Goal: Task Accomplishment & Management: Manage account settings

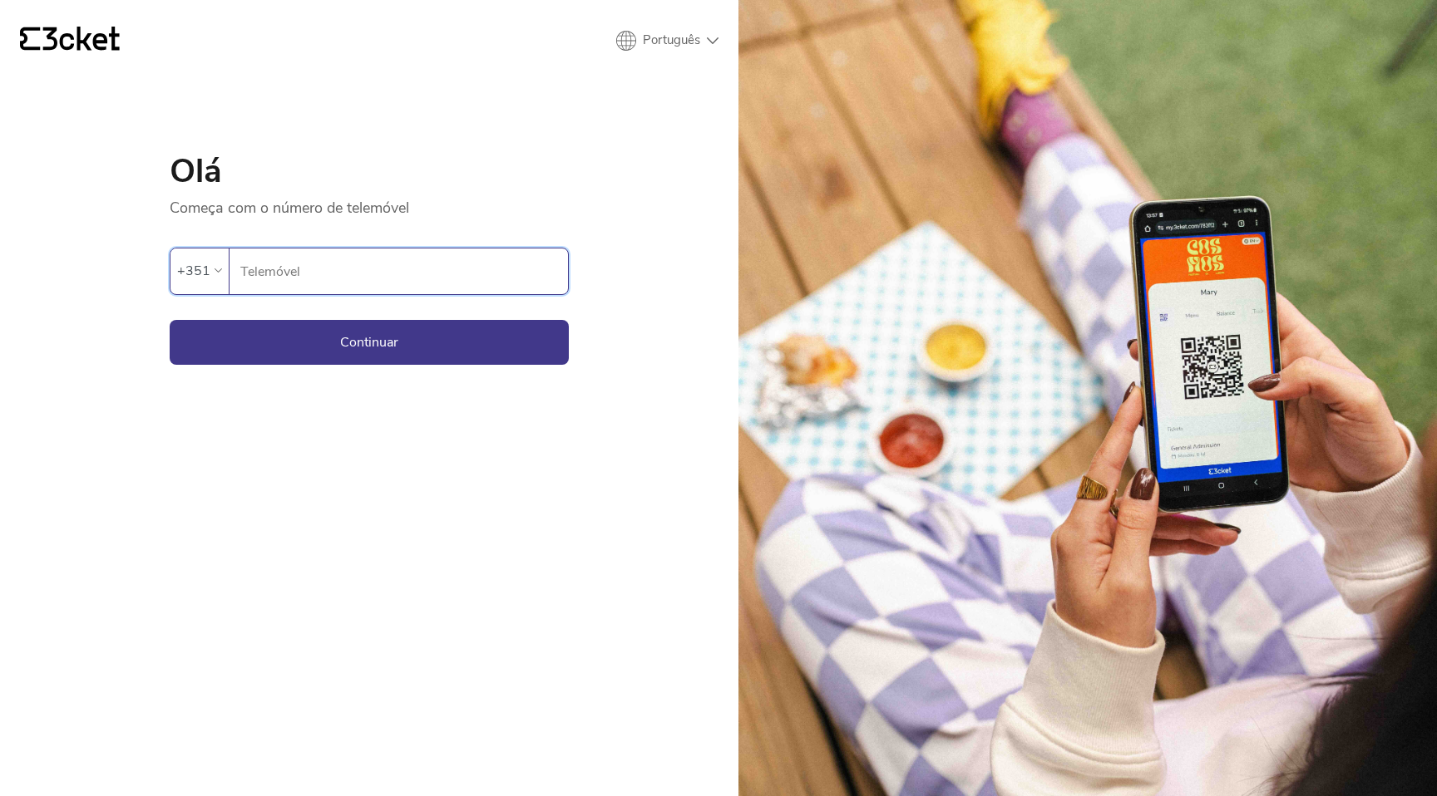
type input "914818750"
click at [458, 356] on button "Continuar" at bounding box center [369, 342] width 399 height 45
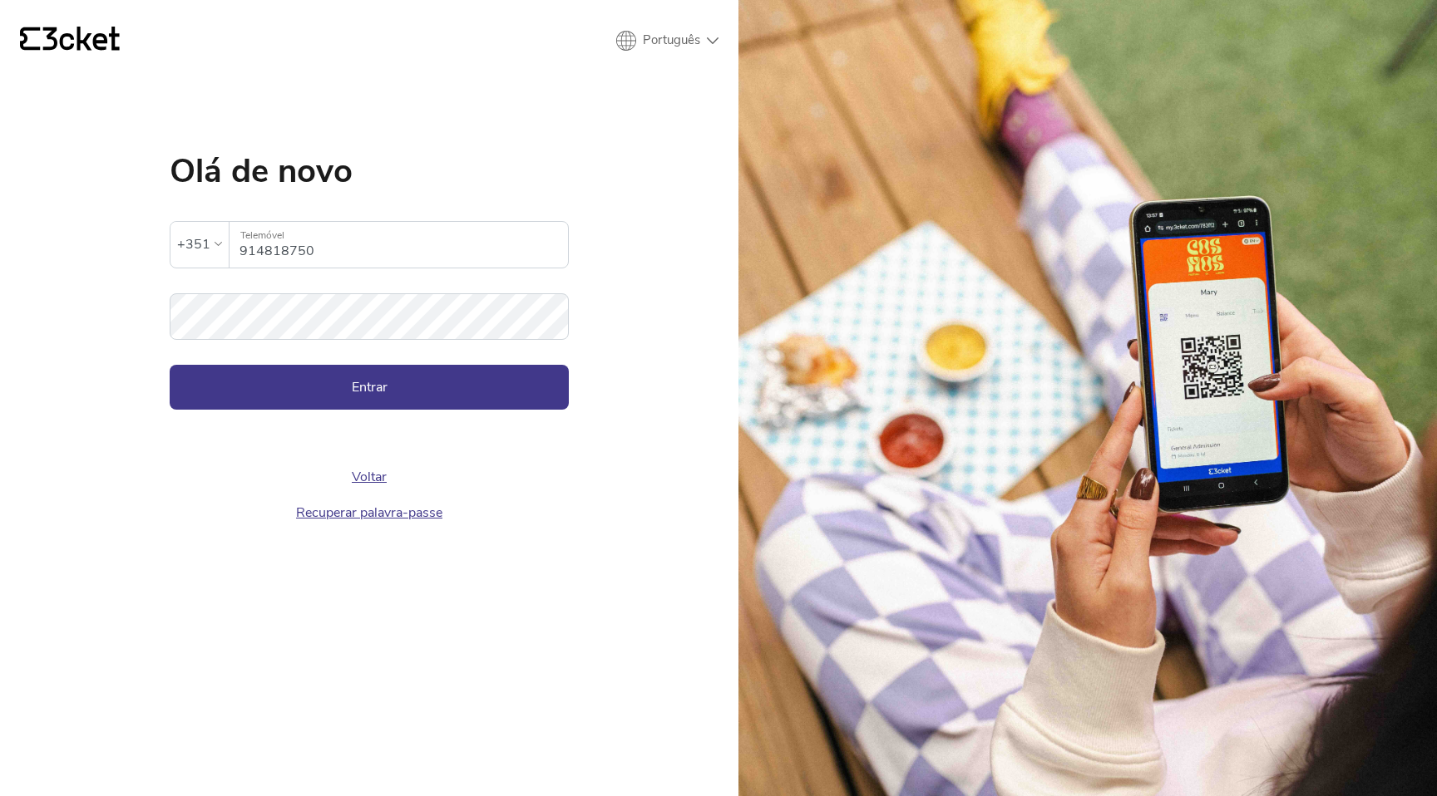
click at [387, 432] on div "Voltar Recuperar palavra-passe" at bounding box center [369, 470] width 399 height 121
click at [392, 412] on div "Voltar Recuperar palavra-passe" at bounding box center [369, 470] width 399 height 121
click at [393, 411] on div "Voltar Recuperar palavra-passe" at bounding box center [369, 470] width 399 height 121
click at [397, 407] on button "Entrar" at bounding box center [369, 387] width 399 height 45
